Goal: Transaction & Acquisition: Purchase product/service

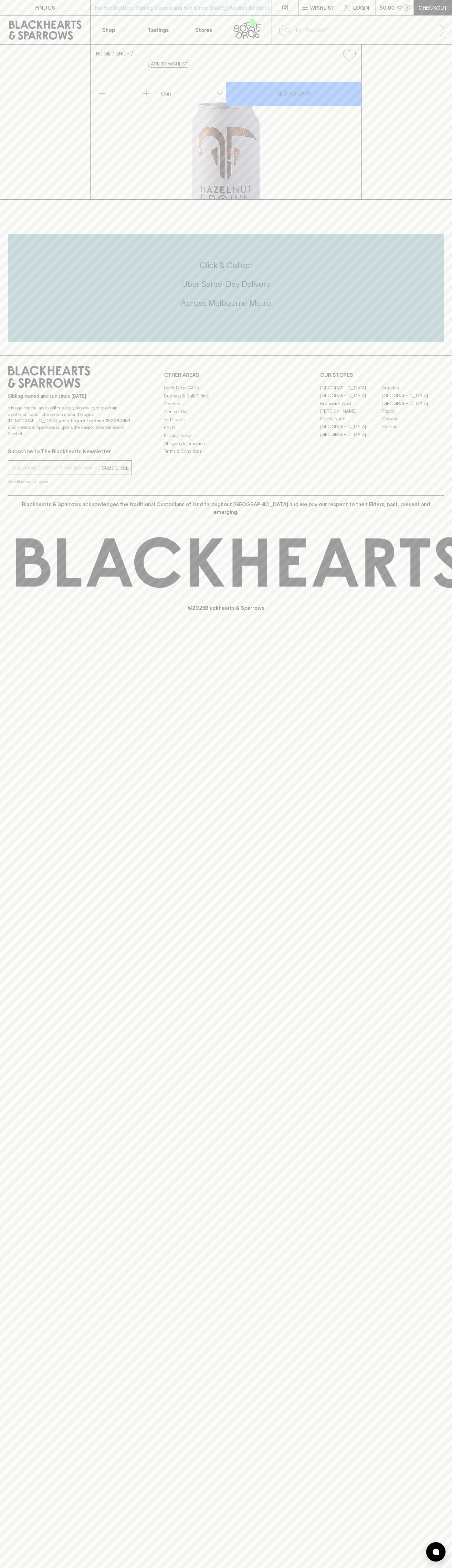
click at [282, 15] on div "​" at bounding box center [361, 30] width 181 height 29
click at [436, 147] on div "HOME SHOP Bad Shepherd Hazelnut Brown Ale $7.00 Add to wishlist 10% discount wh…" at bounding box center [226, 122] width 452 height 155
click at [144, 1567] on html "FIND US | No Bad Bottles | Sibling Owned and Run Since [DATE] | No Bad Bottles …" at bounding box center [226, 784] width 452 height 1568
click at [15, 495] on div "Sibling owned and run since [DATE] It is against the law to sell or supply alco…" at bounding box center [226, 425] width 452 height 140
